Goal: Task Accomplishment & Management: Manage account settings

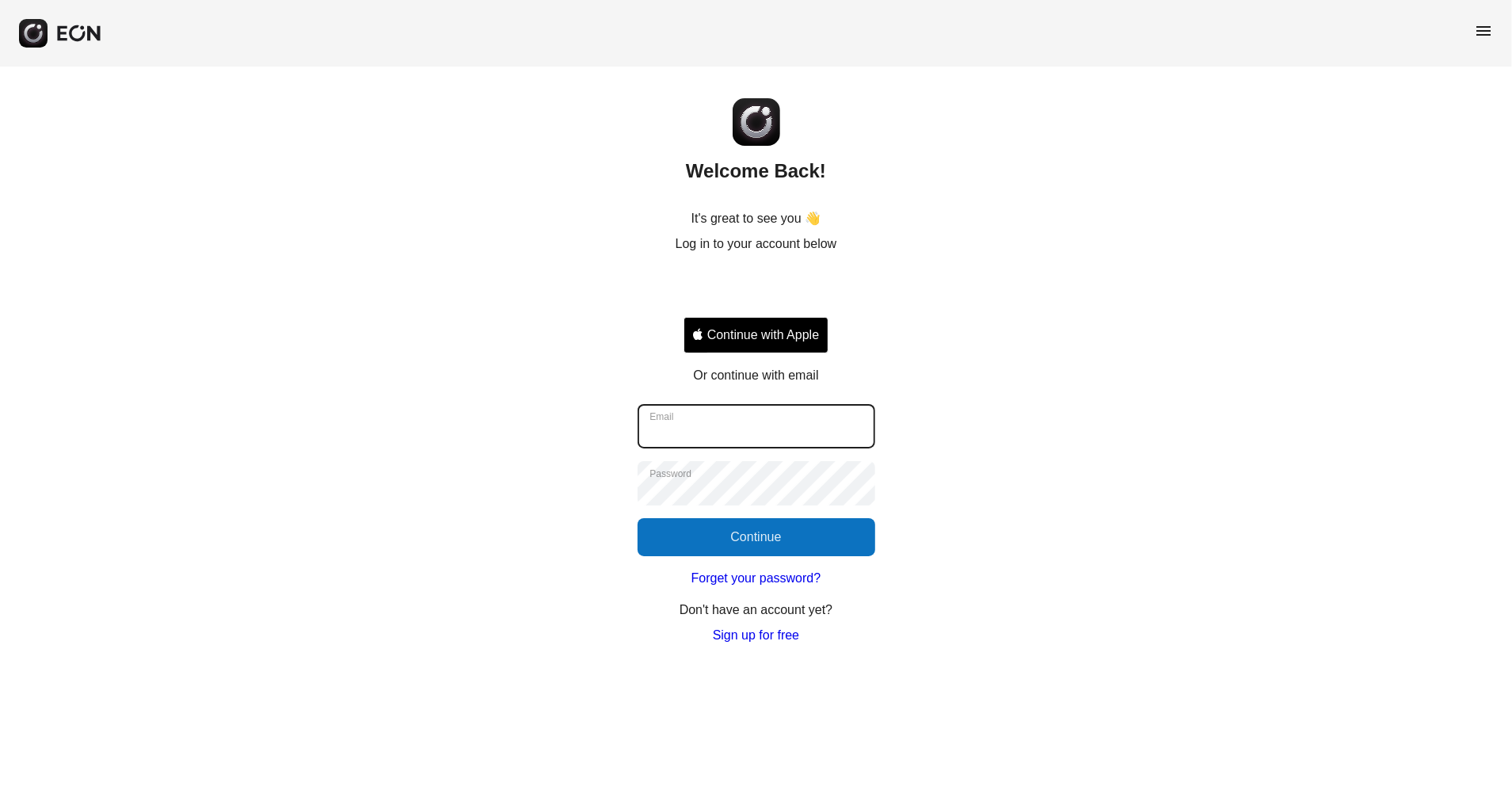
click at [689, 407] on input "Email" at bounding box center [756, 426] width 237 height 44
type input "**********"
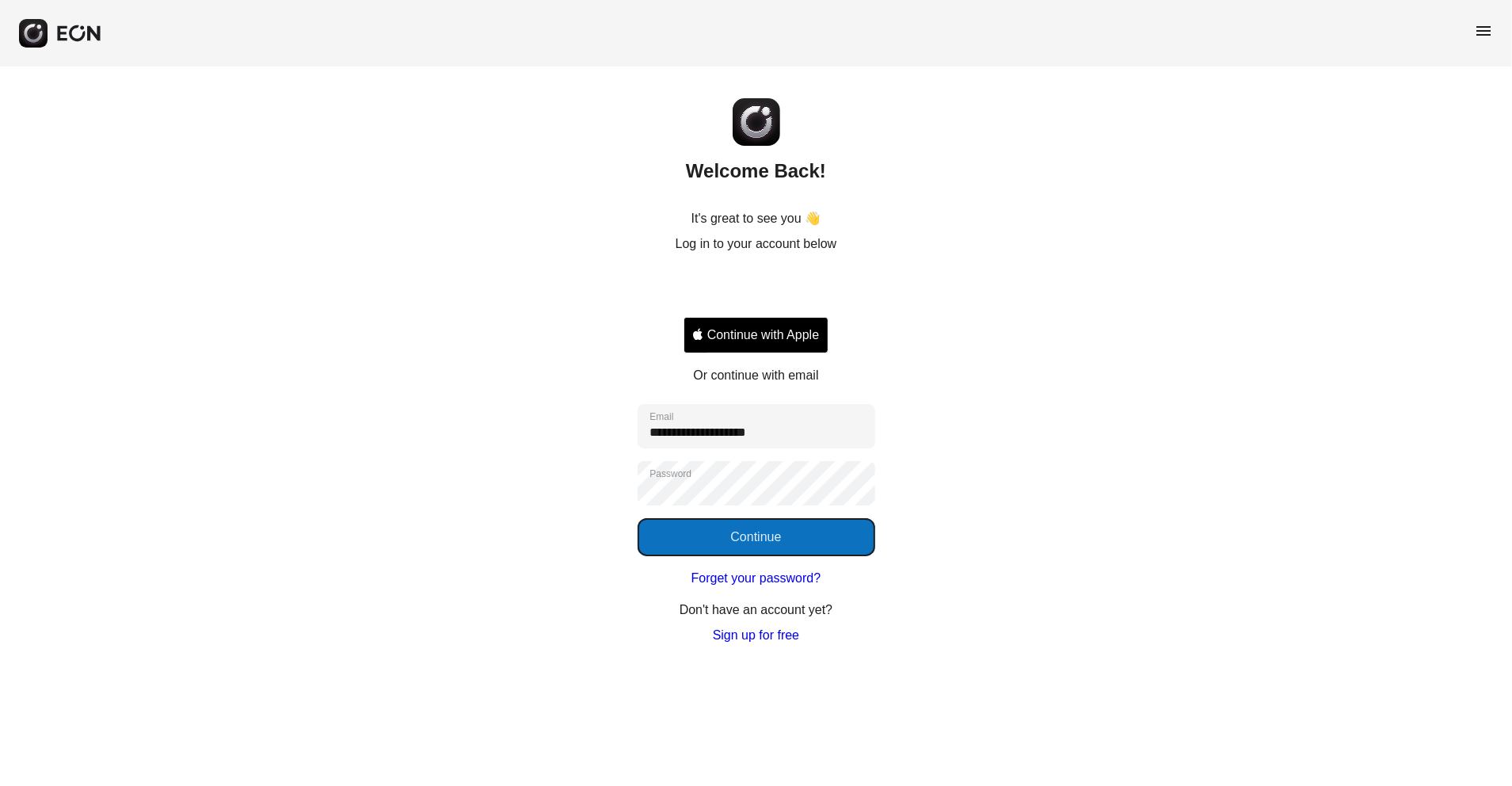
click at [744, 534] on button "Continue" at bounding box center [756, 537] width 237 height 38
